Goal: Task Accomplishment & Management: Use online tool/utility

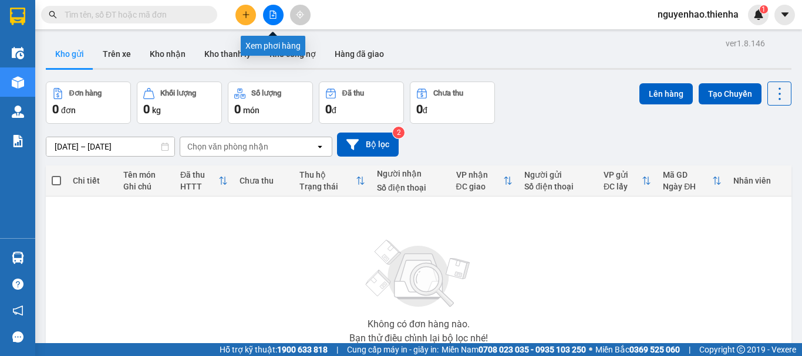
click at [277, 16] on icon "file-add" at bounding box center [273, 15] width 8 height 8
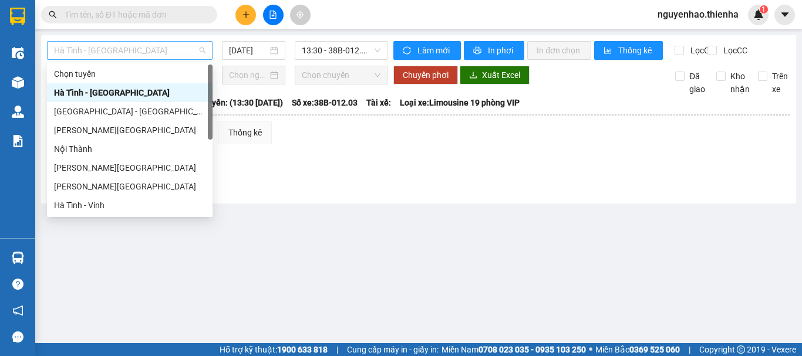
click at [156, 49] on span "Hà Tĩnh - Hà Nội" at bounding box center [130, 51] width 152 height 18
click at [158, 49] on span "Hà Tĩnh - Hà Nội" at bounding box center [130, 51] width 152 height 18
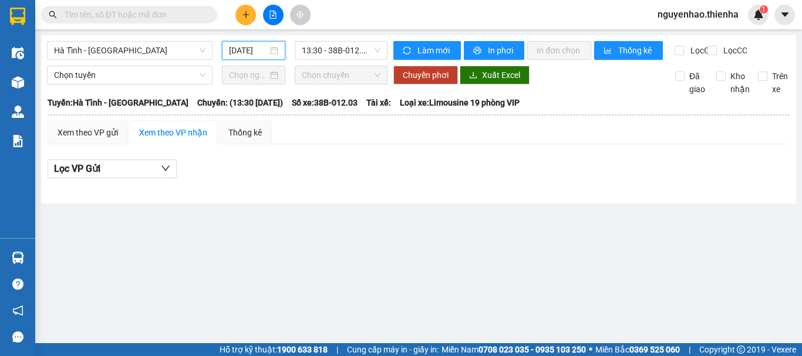
click at [240, 51] on input "13/10/2025" at bounding box center [248, 50] width 39 height 13
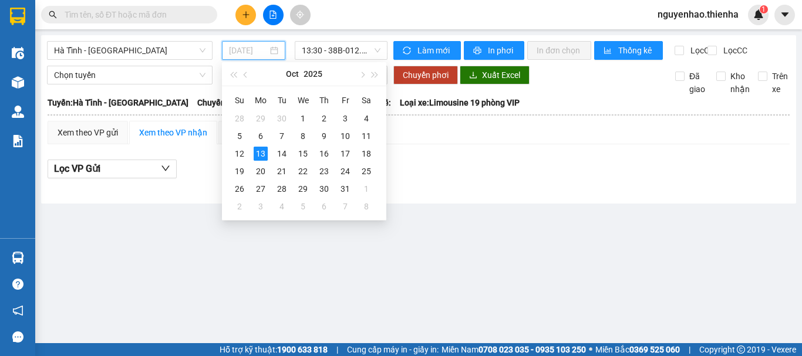
drag, startPoint x: 236, startPoint y: 153, endPoint x: 366, endPoint y: 86, distance: 145.8
click at [238, 152] on div "12" at bounding box center [240, 154] width 14 height 14
type input "12/10/2025"
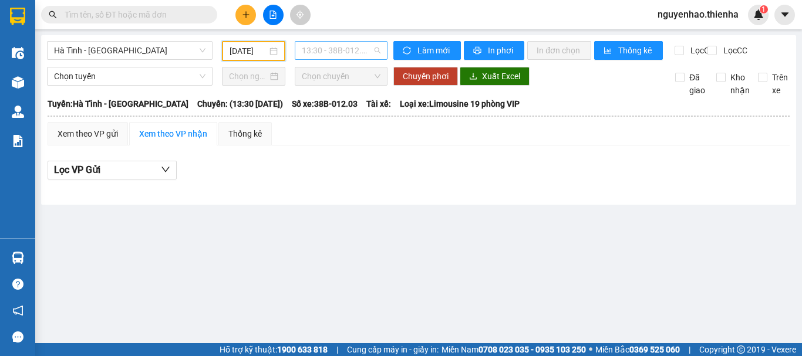
click at [338, 50] on span "13:30 - 38B-012.03" at bounding box center [341, 51] width 79 height 18
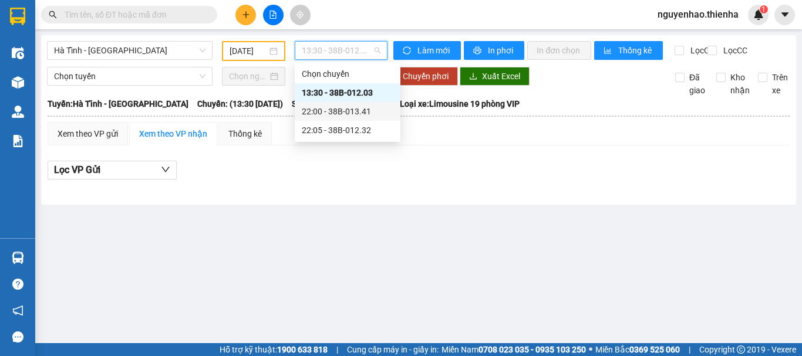
click at [345, 113] on div "22:00 - 38B-013.41" at bounding box center [348, 111] width 92 height 13
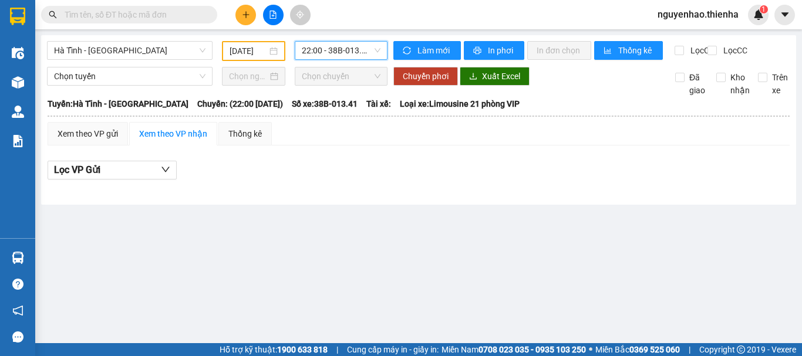
click at [348, 56] on span "22:00 - 38B-013.41" at bounding box center [341, 51] width 79 height 18
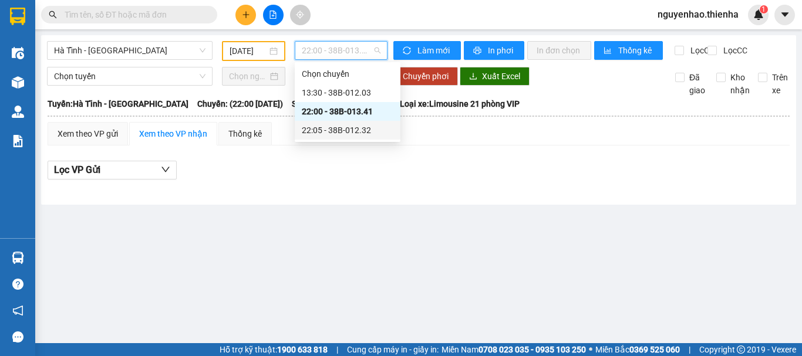
click at [339, 129] on div "22:05 - 38B-012.32" at bounding box center [348, 130] width 92 height 13
